Goal: Task Accomplishment & Management: Manage account settings

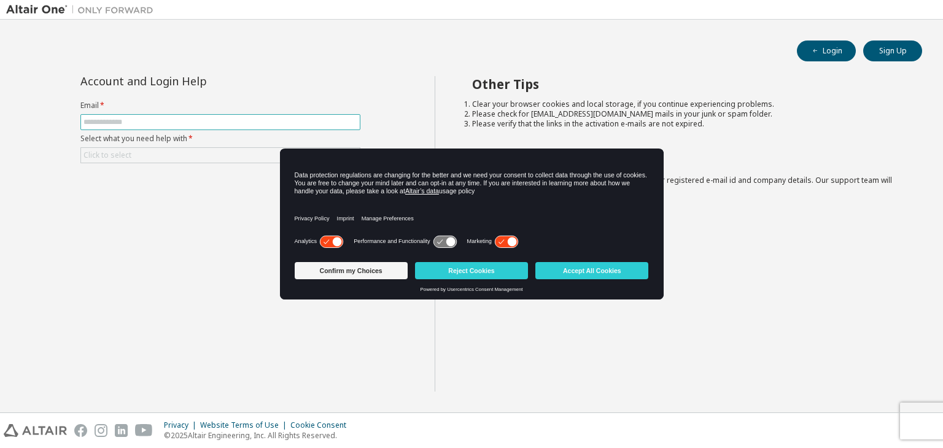
click at [256, 123] on input "text" at bounding box center [220, 122] width 274 height 10
click at [461, 278] on button "Reject Cookies" at bounding box center [471, 270] width 113 height 17
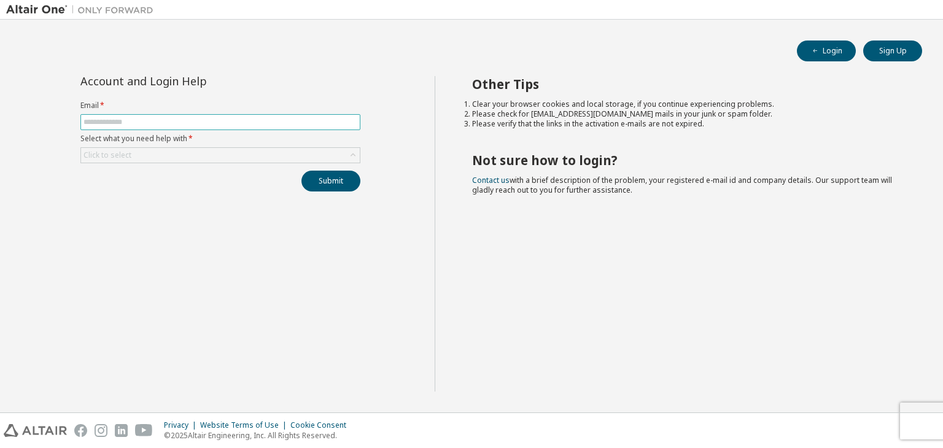
click at [209, 119] on input "text" at bounding box center [220, 122] width 274 height 10
type input "**********"
click at [196, 155] on div "Click to select" at bounding box center [220, 155] width 279 height 15
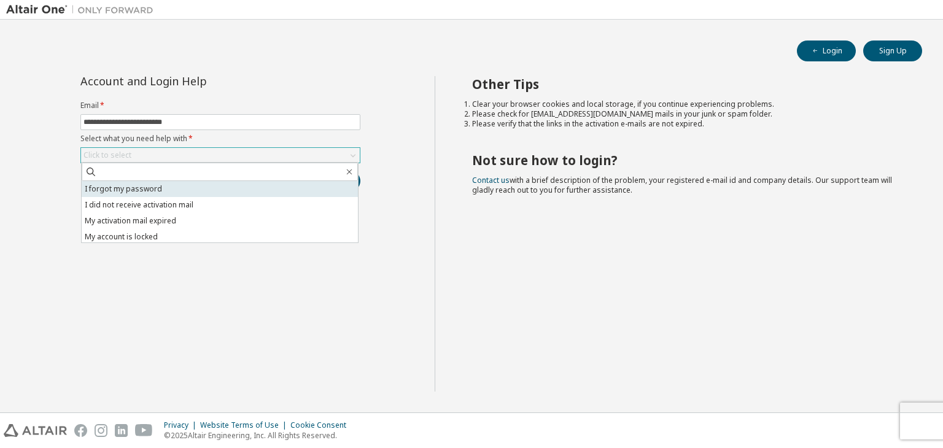
click at [191, 194] on li "I forgot my password" at bounding box center [220, 189] width 276 height 16
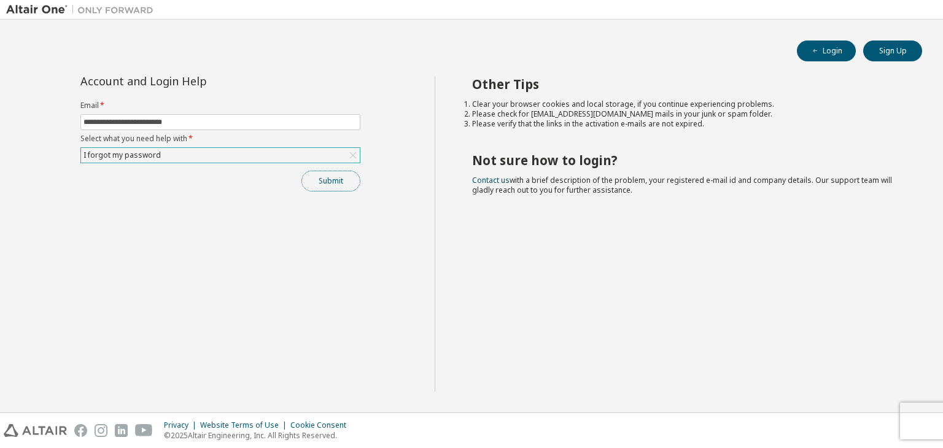
click at [330, 180] on button "Submit" at bounding box center [330, 181] width 59 height 21
click at [342, 177] on button "Submit" at bounding box center [330, 181] width 59 height 21
